Goal: Information Seeking & Learning: Learn about a topic

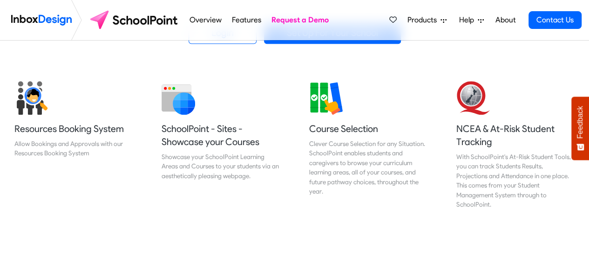
scroll to position [343, 0]
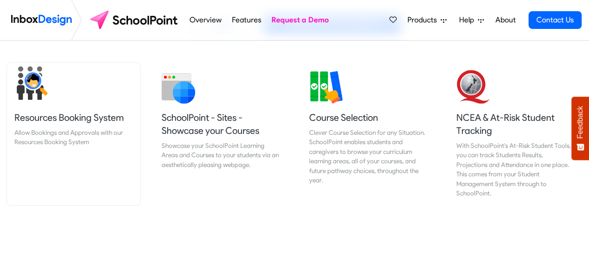
click at [54, 113] on h5 "Resources Booking System" at bounding box center [73, 117] width 118 height 13
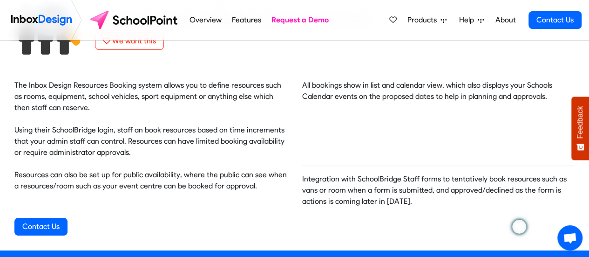
scroll to position [67, 0]
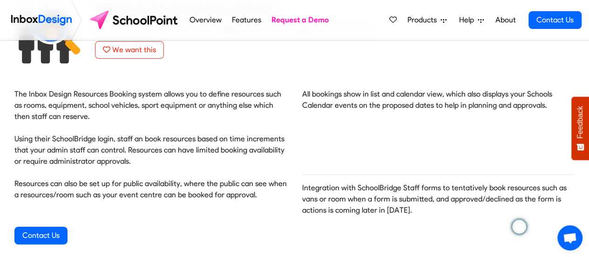
drag, startPoint x: 106, startPoint y: 0, endPoint x: 172, endPoint y: 147, distance: 160.8
click at [172, 147] on p "The Inbox Design Resources Booking system allows you to define resources such a…" at bounding box center [150, 145] width 273 height 112
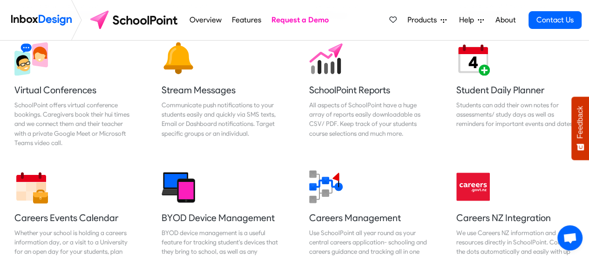
scroll to position [800, 0]
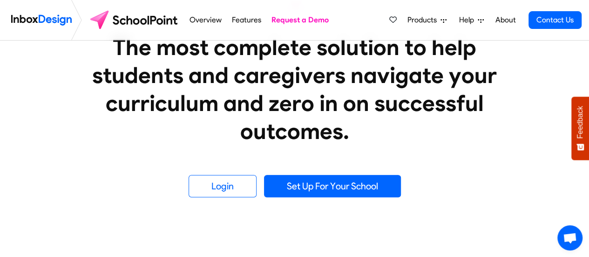
scroll to position [163, 0]
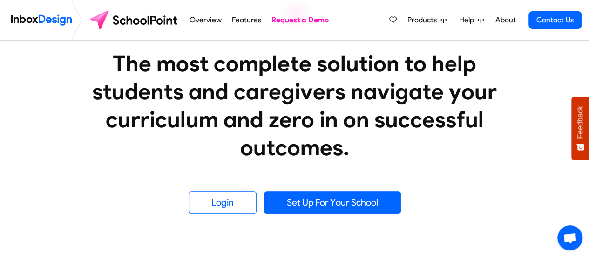
click at [422, 14] on link "Products" at bounding box center [427, 20] width 47 height 19
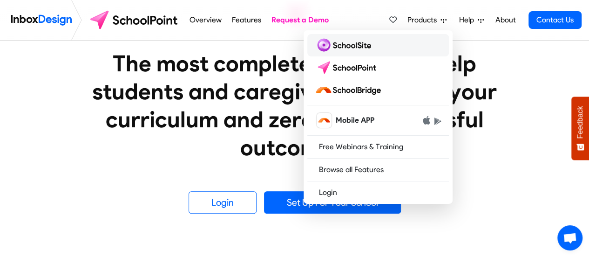
click at [328, 41] on img at bounding box center [345, 45] width 60 height 15
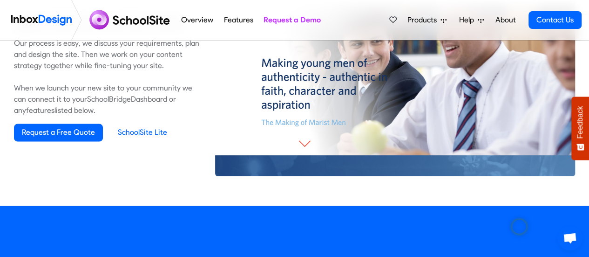
scroll to position [697, 0]
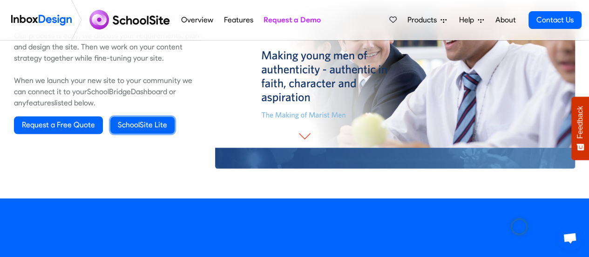
click at [137, 126] on link "SchoolSite Lite" at bounding box center [142, 124] width 64 height 17
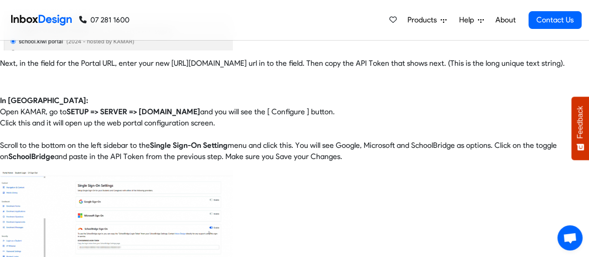
scroll to position [277, 0]
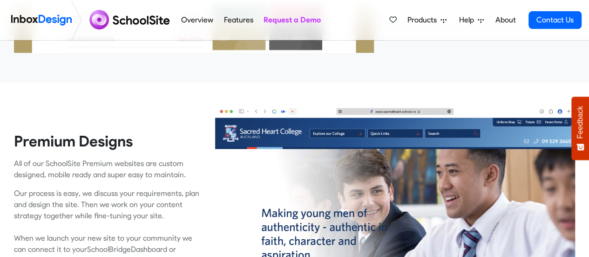
scroll to position [537, 0]
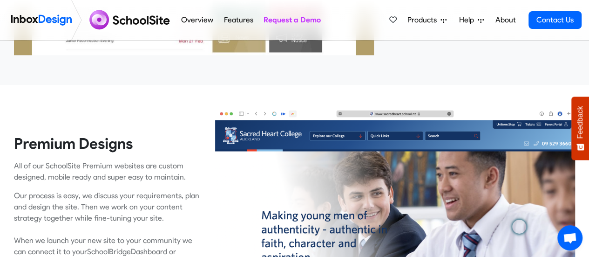
click at [437, 22] on span "Products" at bounding box center [424, 19] width 33 height 11
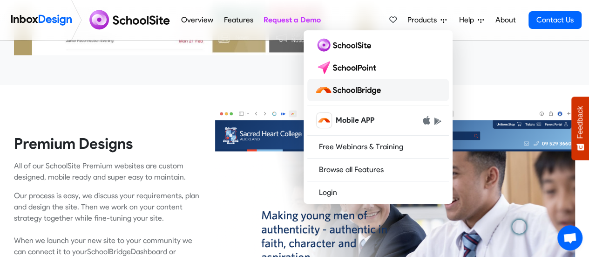
click at [346, 87] on img at bounding box center [350, 89] width 70 height 15
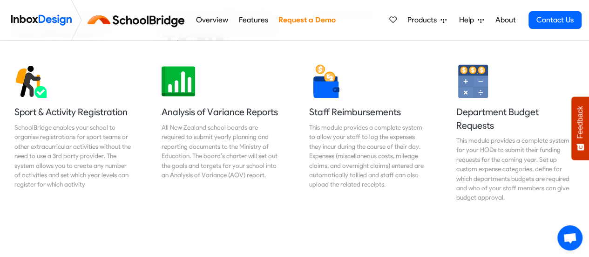
scroll to position [781, 0]
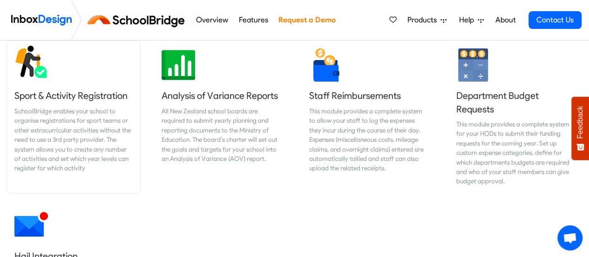
click at [54, 115] on div "SchoolBridge enables your school to organise registrations for sport teams or o…" at bounding box center [73, 139] width 118 height 67
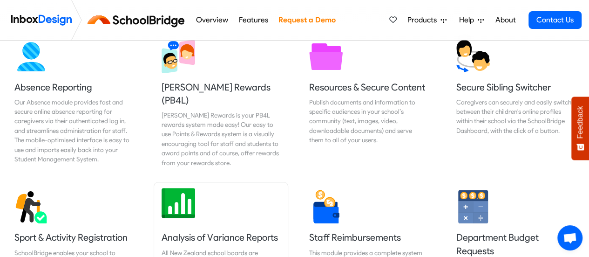
scroll to position [625, 0]
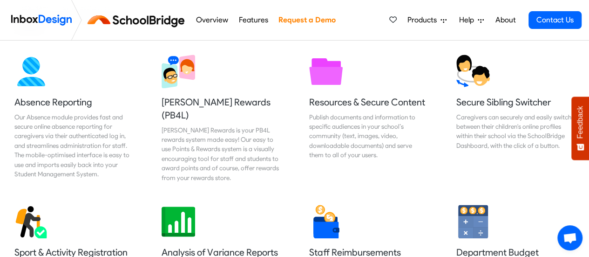
click at [417, 16] on span "Products" at bounding box center [424, 19] width 33 height 11
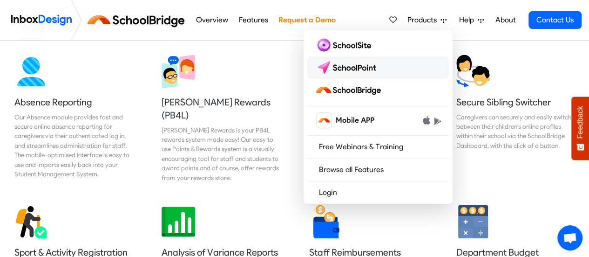
click at [337, 65] on img at bounding box center [348, 67] width 66 height 15
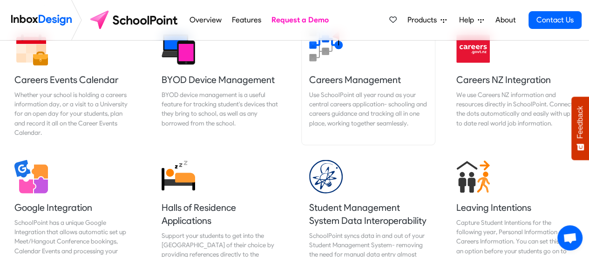
scroll to position [935, 0]
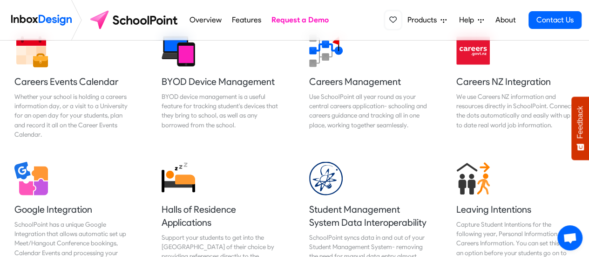
click at [398, 21] on link at bounding box center [393, 20] width 16 height 18
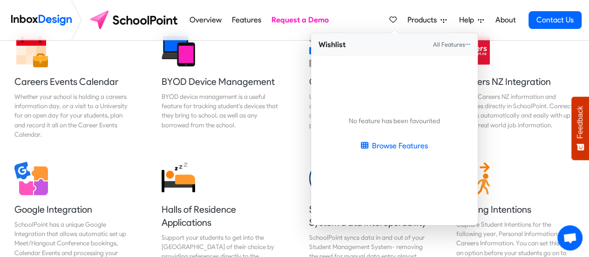
click at [424, 13] on link "Products" at bounding box center [427, 20] width 47 height 19
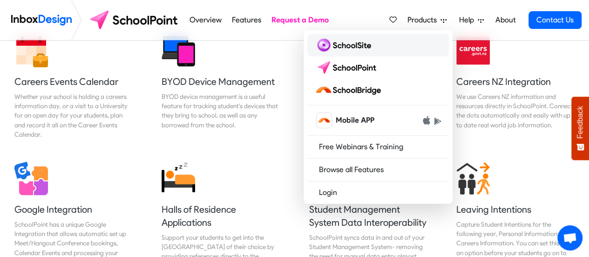
click at [376, 39] on link at bounding box center [378, 45] width 142 height 22
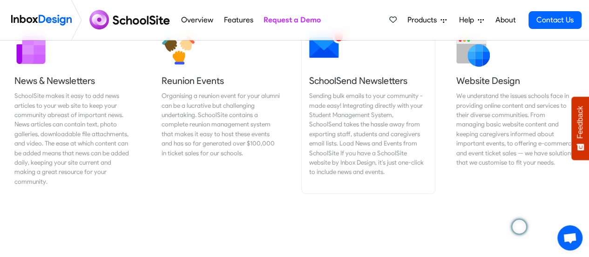
scroll to position [1578, 0]
click at [116, 155] on div "SchoolSite makes it easy to add news articles to your web site to keep your com…" at bounding box center [73, 138] width 118 height 95
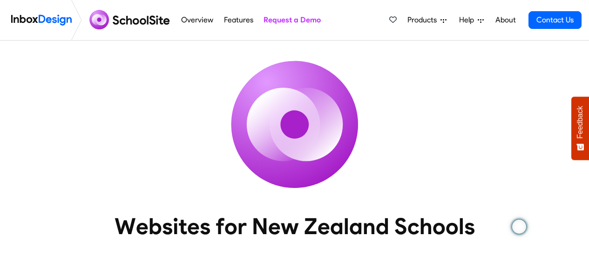
scroll to position [1578, 0]
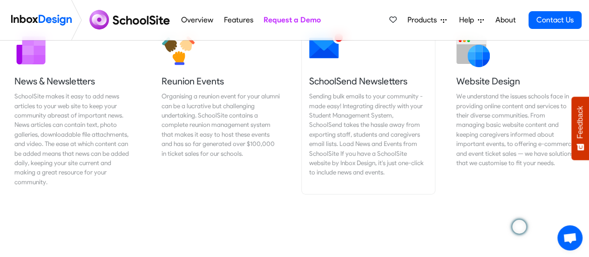
click at [359, 123] on div "Sending bulk emails to your community - made easy! Integrating directly with yo…" at bounding box center [368, 134] width 118 height 86
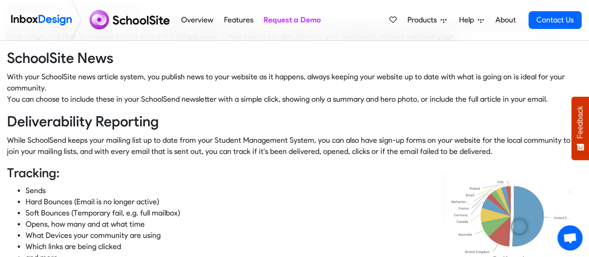
scroll to position [345, 0]
drag, startPoint x: 60, startPoint y: 16, endPoint x: 262, endPoint y: 151, distance: 243.2
click at [262, 151] on div "Integrates Directly with your Student Management System, SchoolSend takes the h…" at bounding box center [294, 135] width 575 height 606
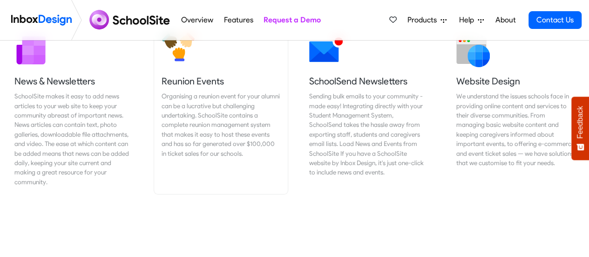
scroll to position [1578, 0]
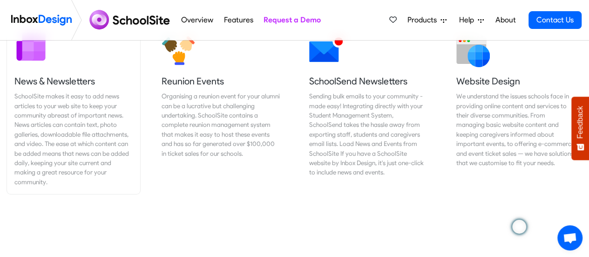
click at [48, 93] on div "SchoolSite makes it easy to add news articles to your web site to keep your com…" at bounding box center [73, 138] width 118 height 95
